Goal: Transaction & Acquisition: Purchase product/service

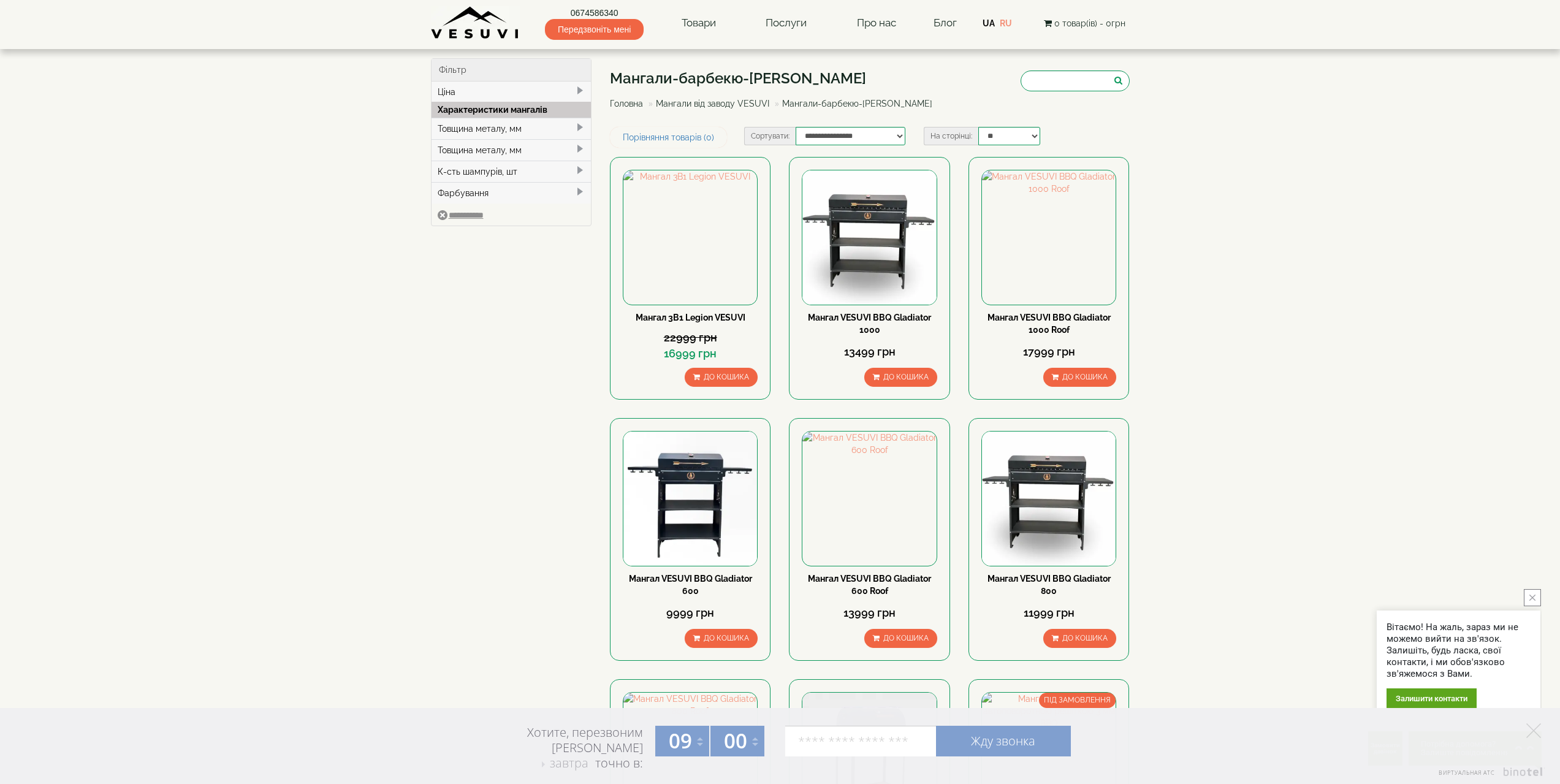
scroll to position [1366, 0]
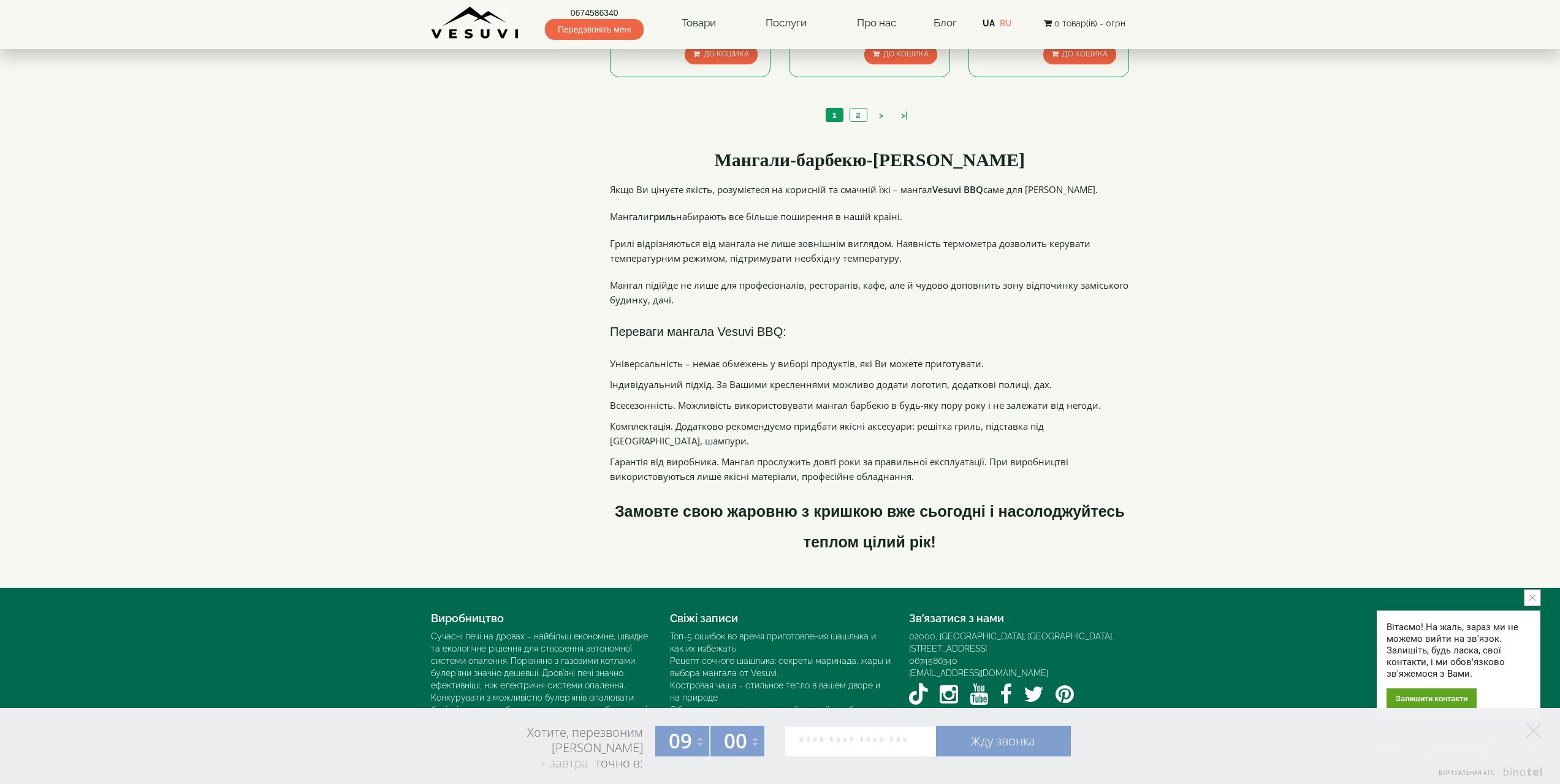
click at [604, 10] on link "0674586340" at bounding box center [594, 12] width 98 height 12
click at [1008, 23] on link "RU" at bounding box center [1005, 23] width 12 height 10
